Goal: Task Accomplishment & Management: Manage account settings

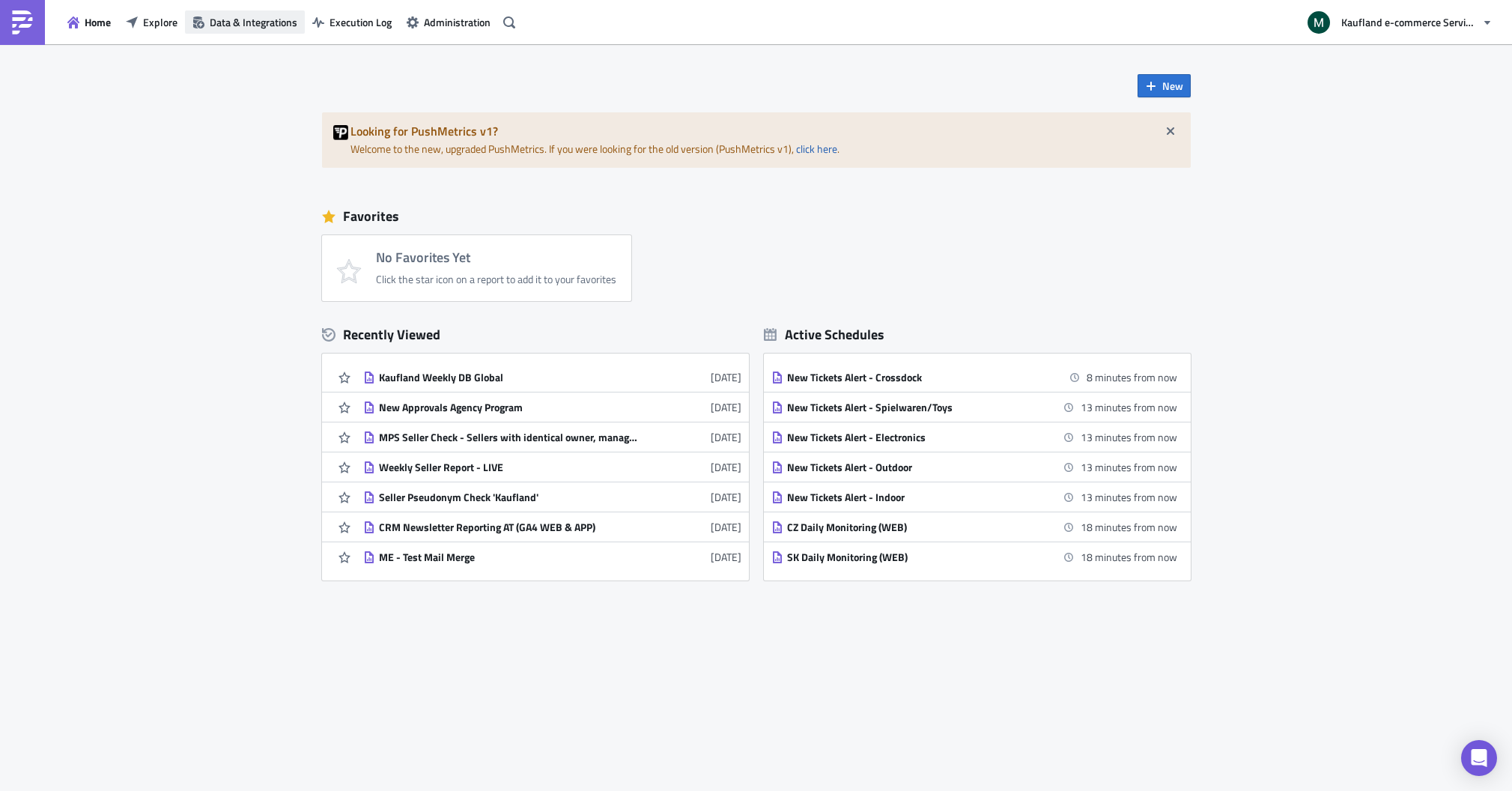
click at [250, 28] on span "Data & Integrations" at bounding box center [253, 22] width 87 height 16
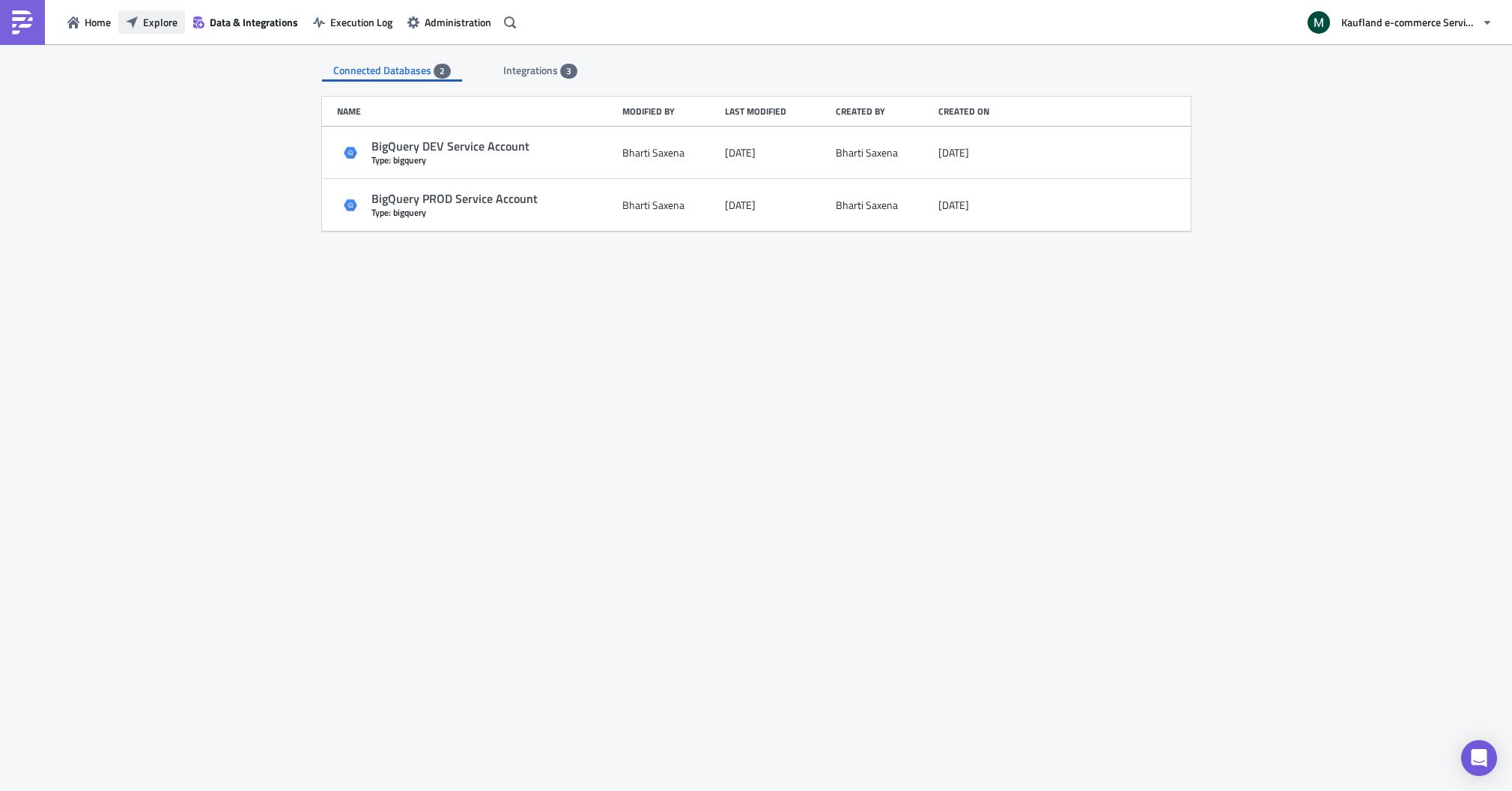
click at [137, 17] on icon "button" at bounding box center [132, 22] width 12 height 12
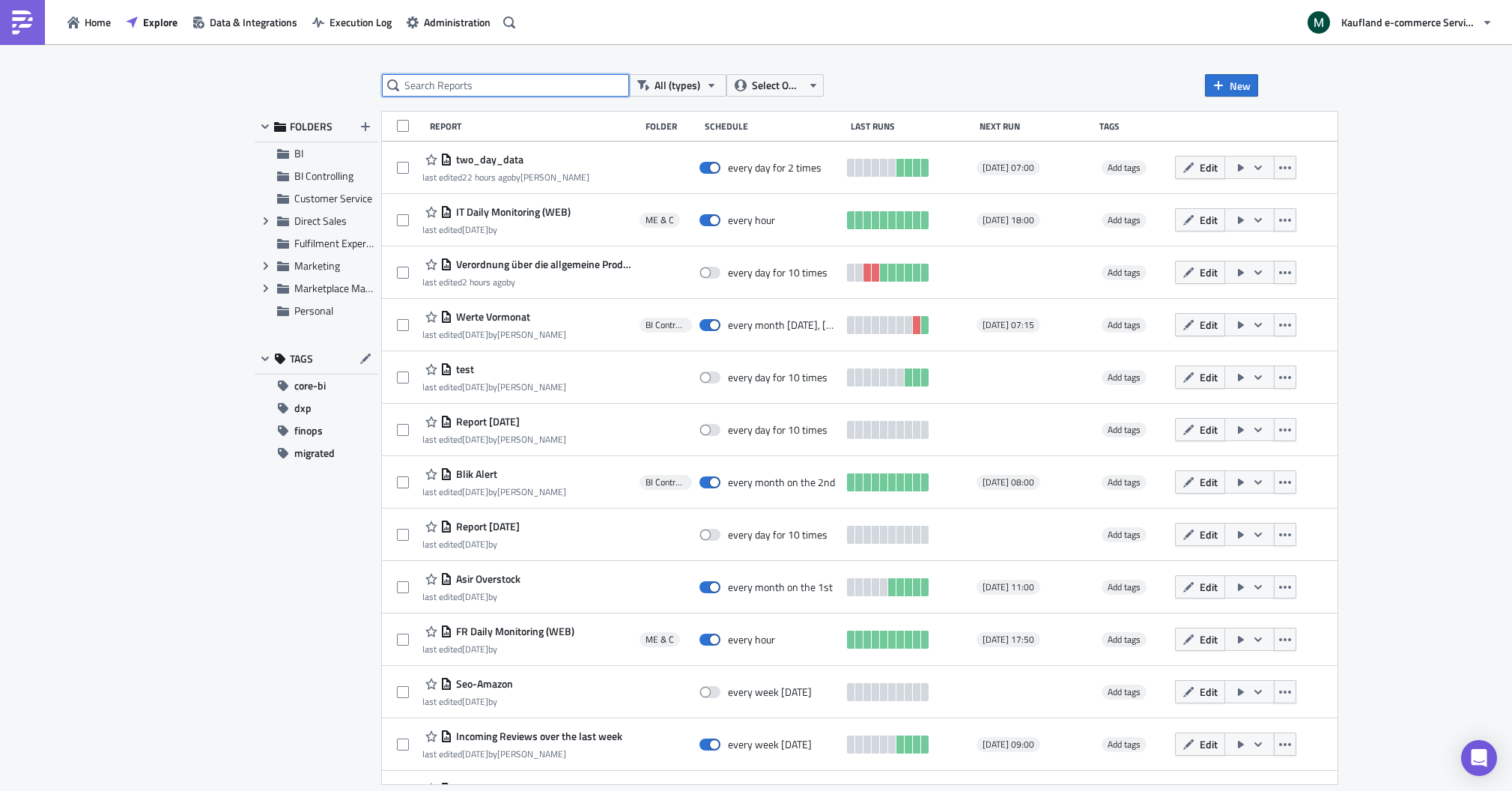
click at [459, 83] on input "text" at bounding box center [506, 85] width 247 height 23
type input "events"
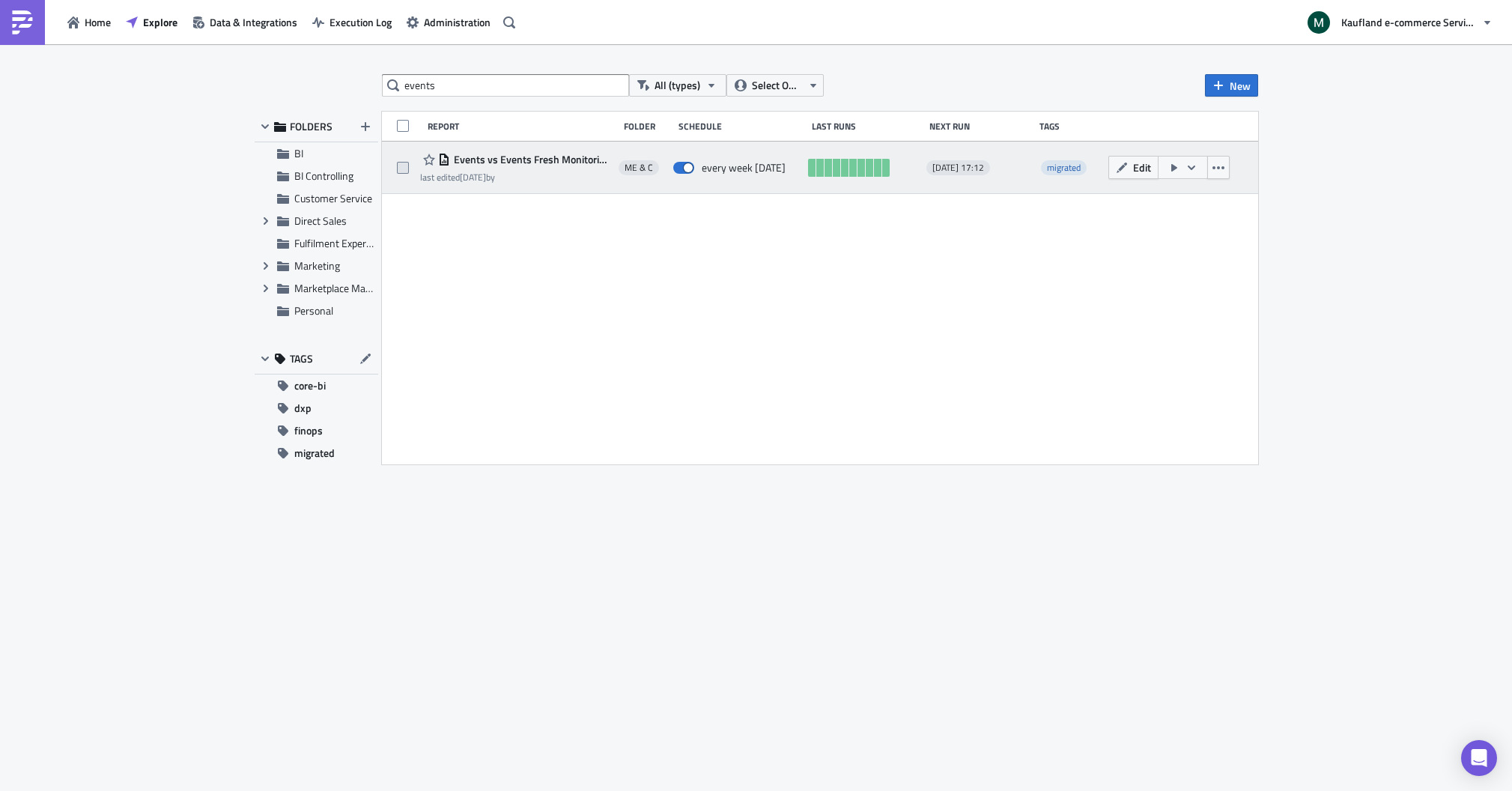
click at [397, 169] on span at bounding box center [403, 168] width 12 height 12
click at [400, 169] on input "checkbox" at bounding box center [405, 168] width 10 height 10
checkbox input "true"
click at [1220, 172] on icon "button" at bounding box center [1219, 168] width 12 height 12
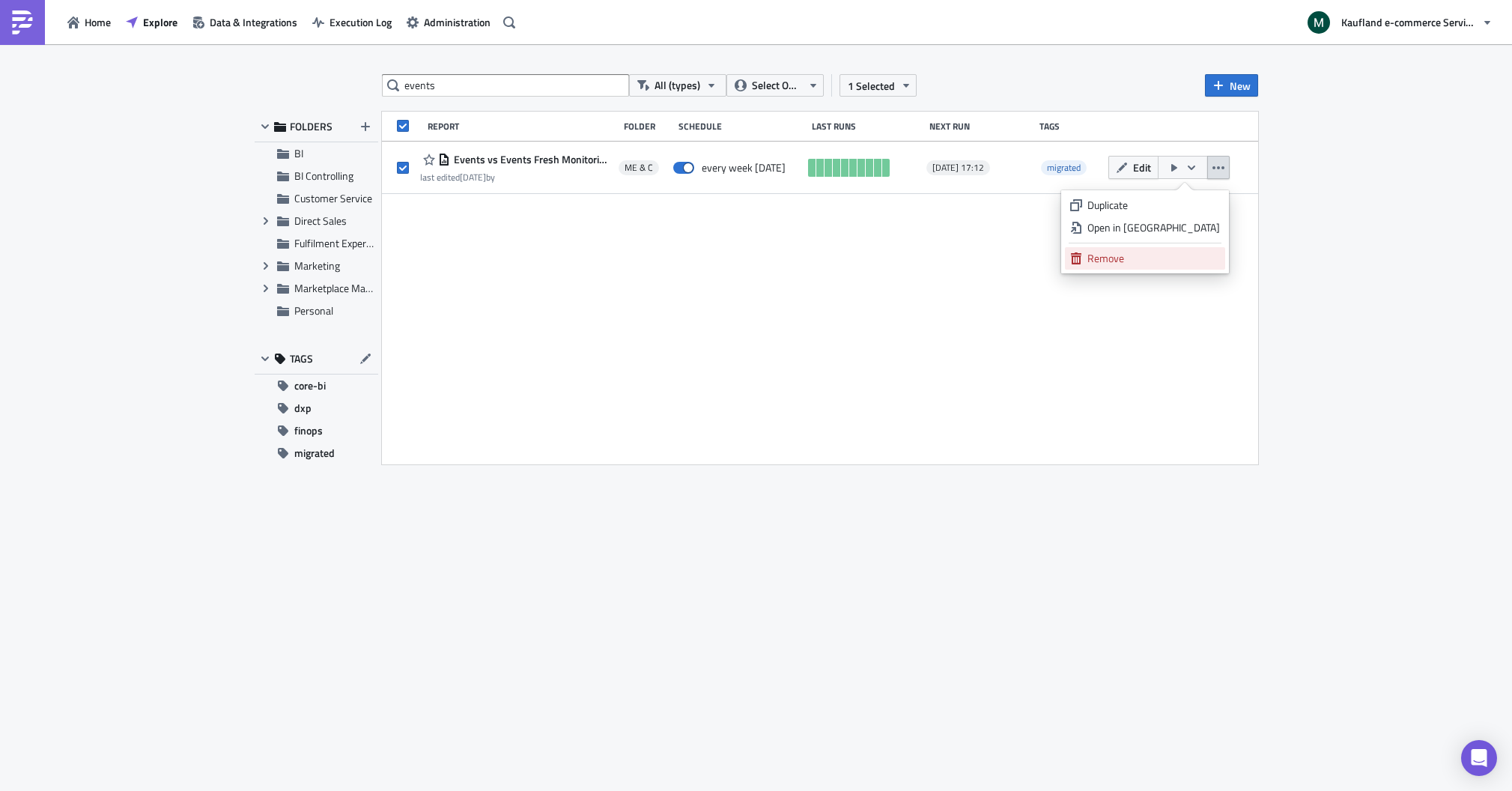
click at [1143, 259] on div "Remove" at bounding box center [1153, 258] width 132 height 15
checkbox input "false"
